Goal: Task Accomplishment & Management: Complete application form

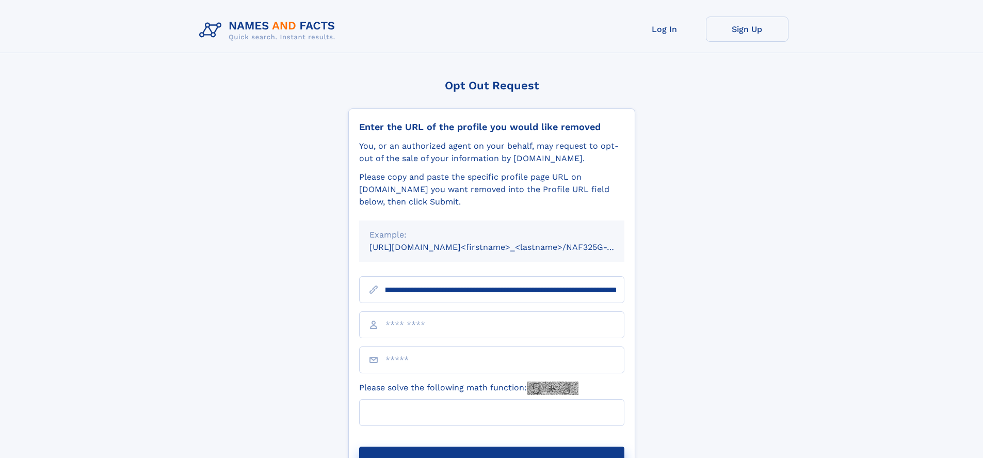
scroll to position [0, 106]
type input "**********"
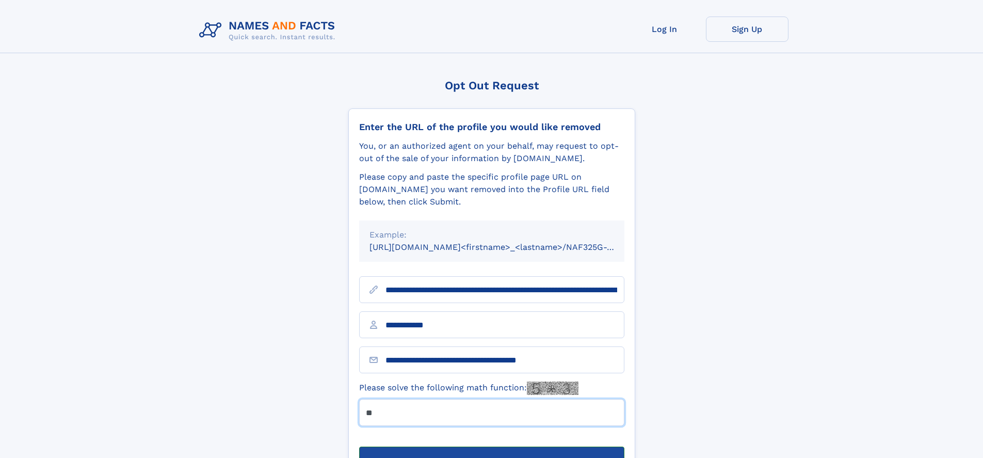
type input "**"
click at [491, 446] on button "Submit Opt Out Request" at bounding box center [491, 462] width 265 height 33
